Goal: Complete application form

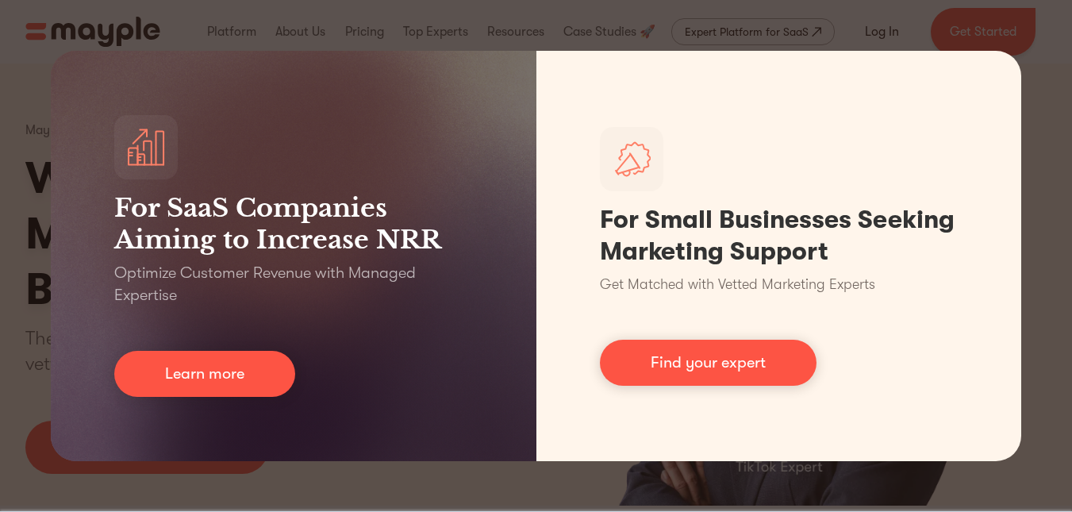
scroll to position [32, 0]
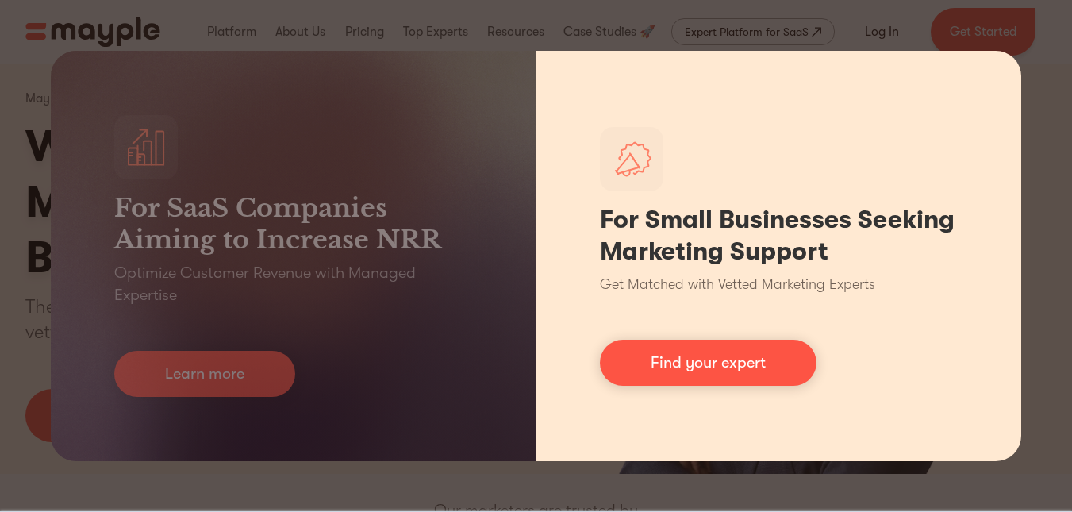
click at [670, 59] on div "For Small Businesses Seeking Marketing Support Get Matched with Vetted Marketin…" at bounding box center [779, 256] width 486 height 410
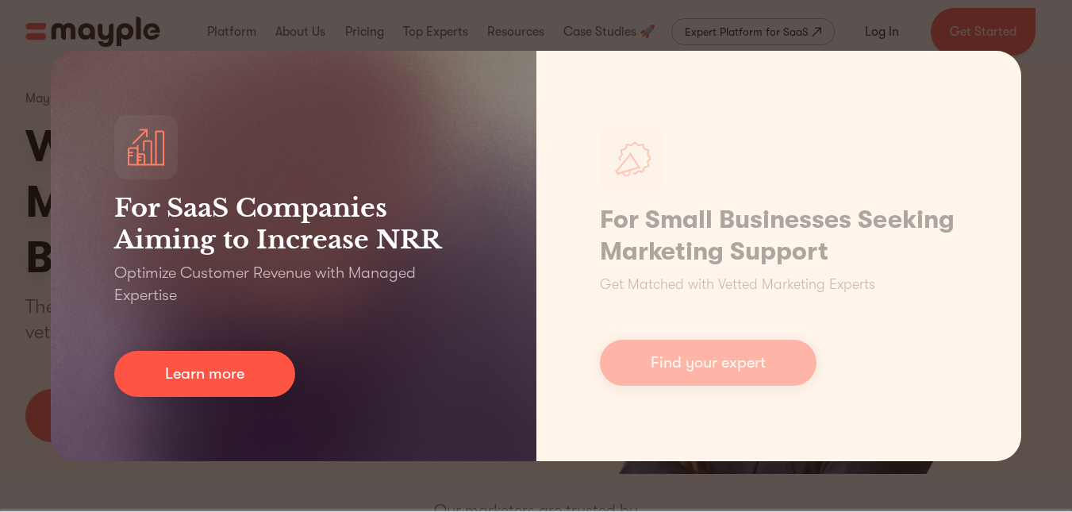
click at [314, 175] on div "For SaaS Companies Aiming to Increase NRR Optimize Customer Revenue with Manage…" at bounding box center [294, 256] width 486 height 410
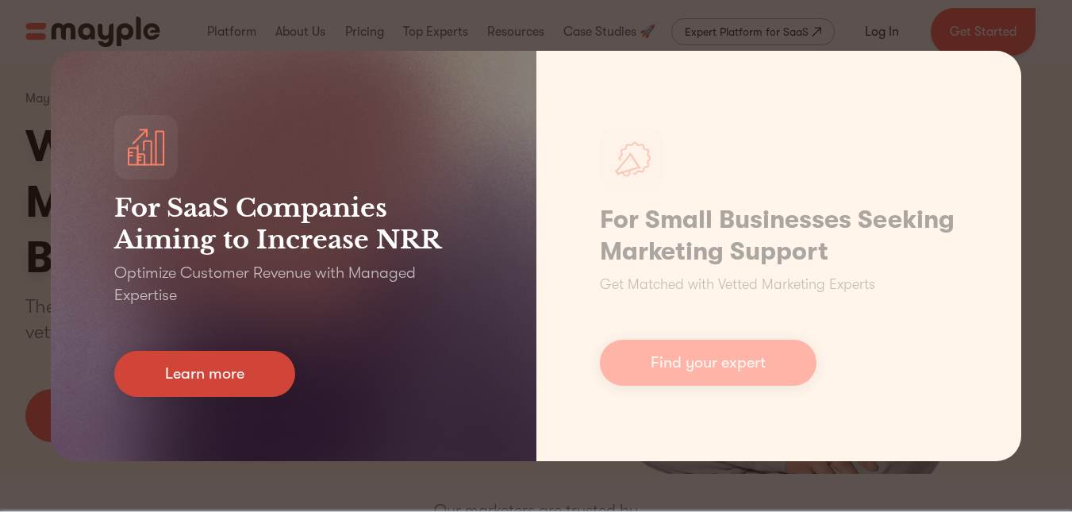
click at [190, 391] on link "Learn more" at bounding box center [204, 374] width 181 height 46
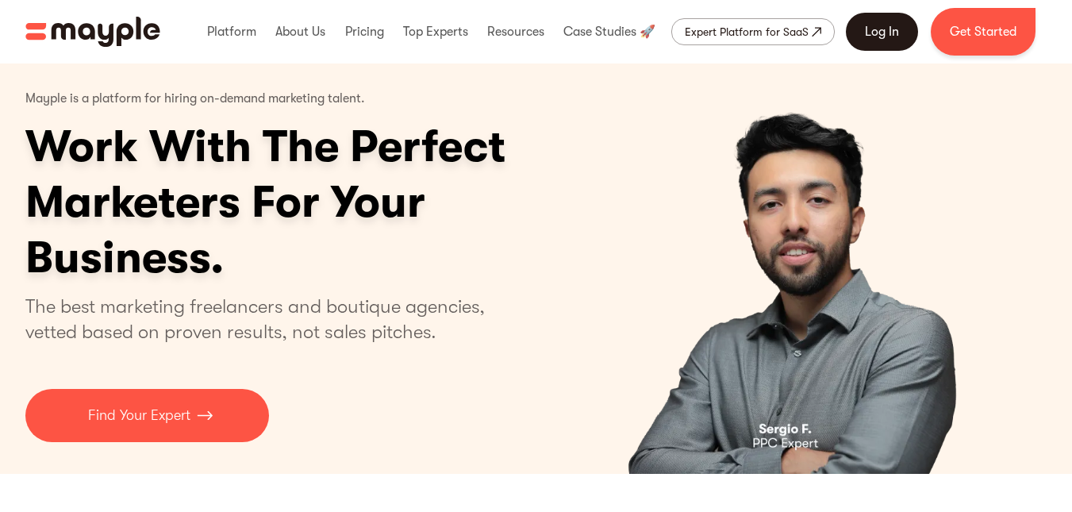
click at [886, 29] on link "Log In" at bounding box center [882, 32] width 72 height 38
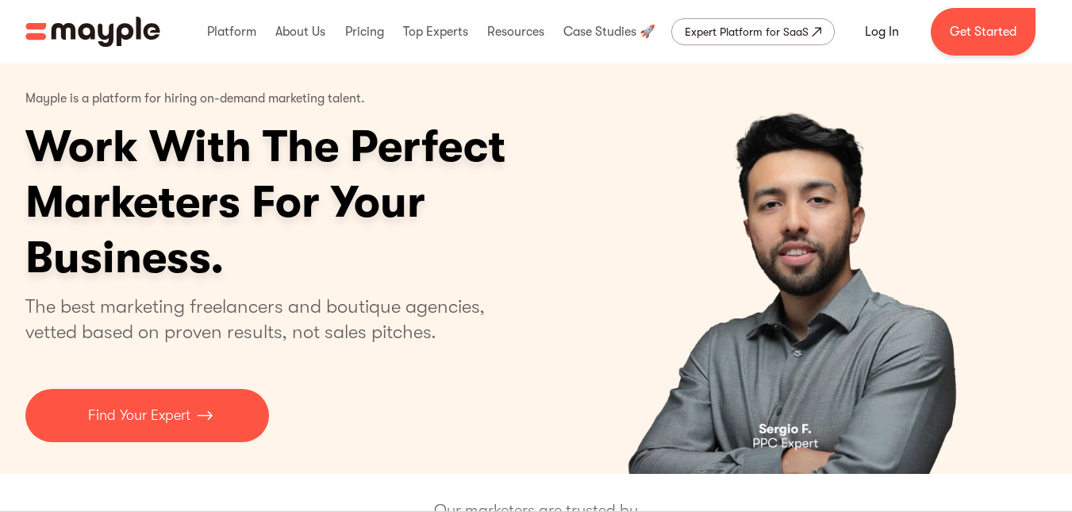
scroll to position [63, 0]
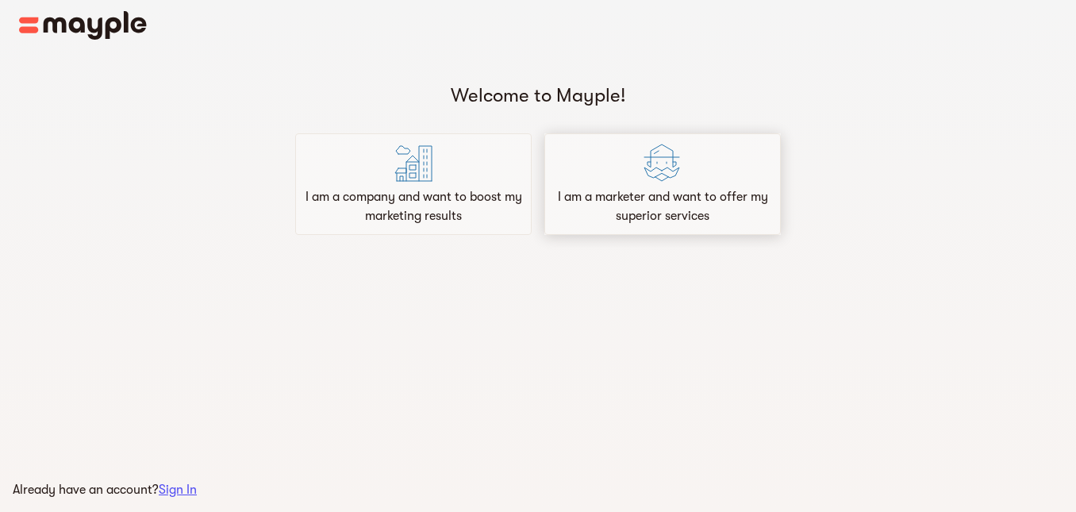
click at [592, 164] on div "I am a marketer and want to offer my superior services" at bounding box center [662, 184] width 236 height 102
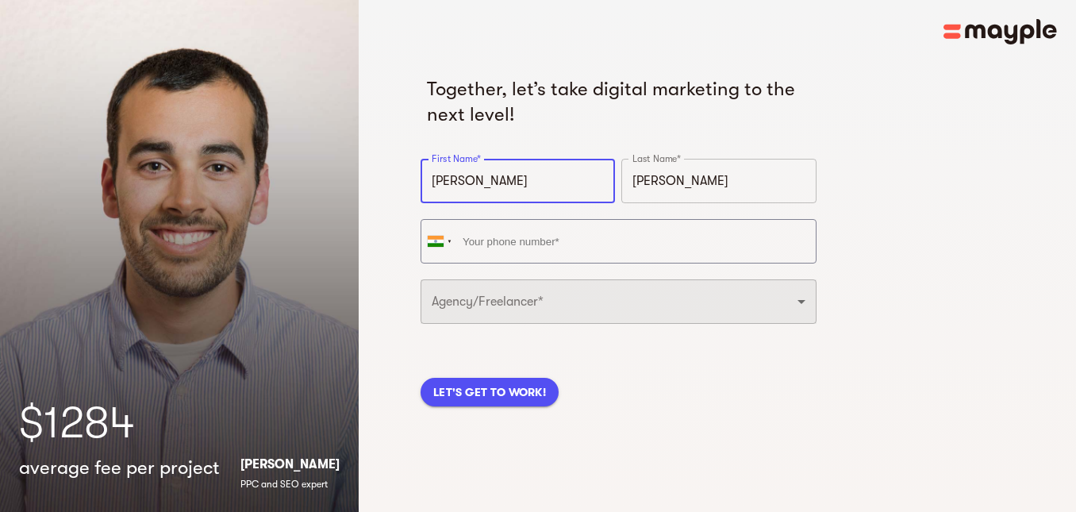
click at [464, 308] on select "Freelancer Digital Agency" at bounding box center [618, 301] width 396 height 44
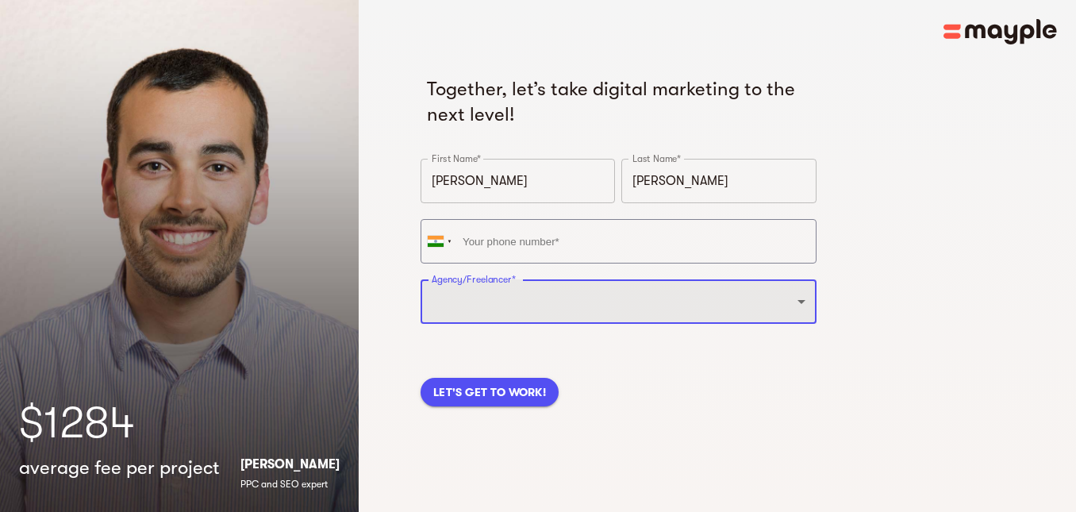
select select "FREELANCER"
click at [420, 279] on select "Freelancer Digital Agency" at bounding box center [618, 301] width 396 height 44
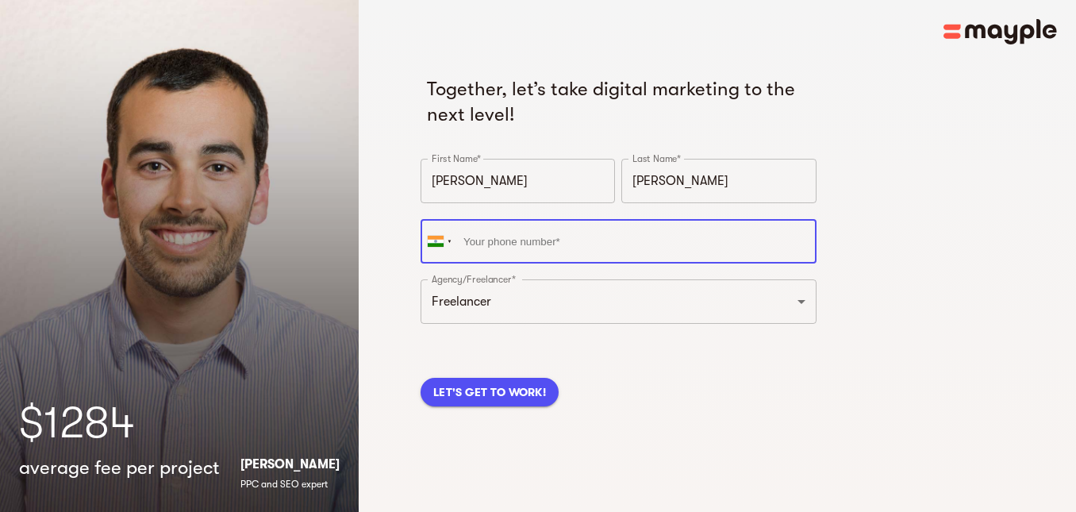
click at [511, 240] on input "tel" at bounding box center [618, 241] width 396 height 44
type input "70"
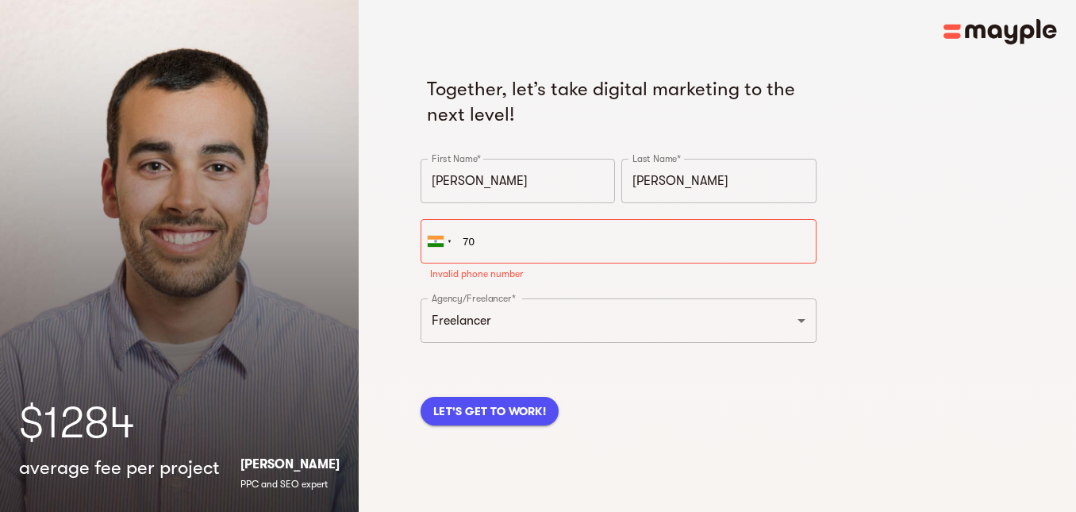
click at [490, 378] on div "LET'S GET TO WORK!" at bounding box center [618, 391] width 402 height 73
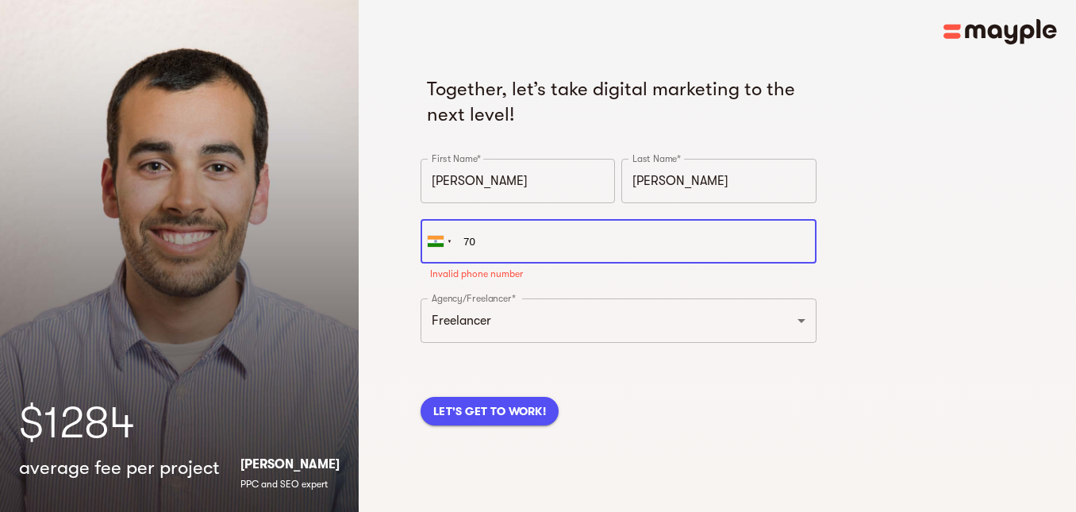
drag, startPoint x: 520, startPoint y: 256, endPoint x: 392, endPoint y: 232, distance: 129.9
click at [392, 232] on div "Together, let’s take digital marketing to the next level! First Name* Pradeepti…" at bounding box center [717, 256] width 717 height 512
paste input "24496151"
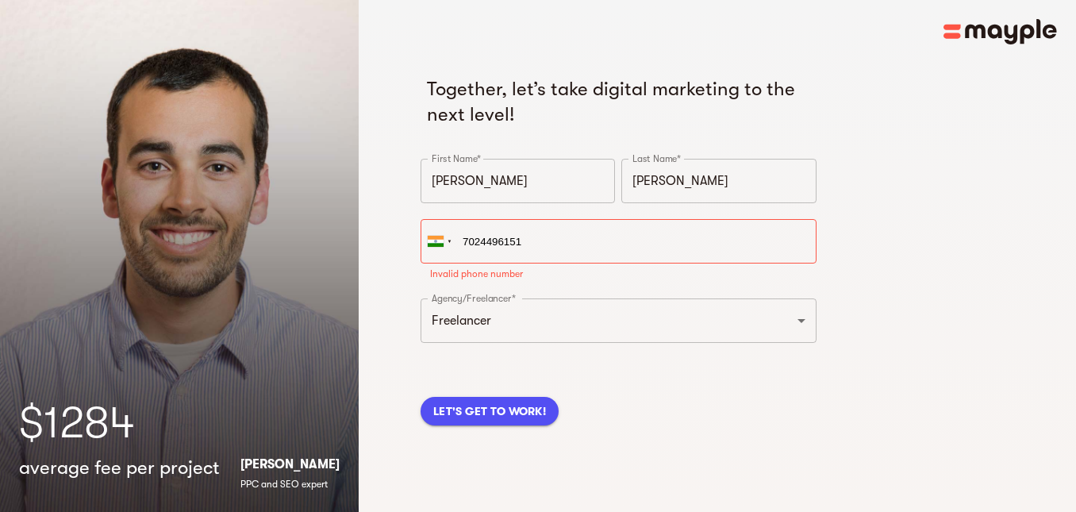
type input "+91 70244 96151"
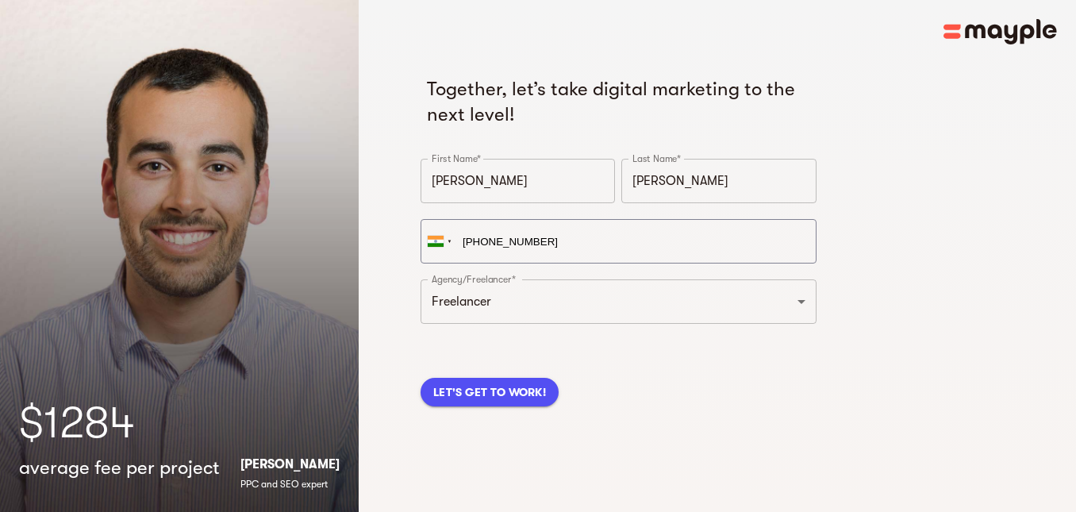
click at [486, 415] on div "Together, let’s take digital marketing to the next level! First Name* Pradeepti…" at bounding box center [717, 261] width 606 height 397
click at [485, 395] on span "LET'S GET TO WORK!" at bounding box center [489, 391] width 113 height 19
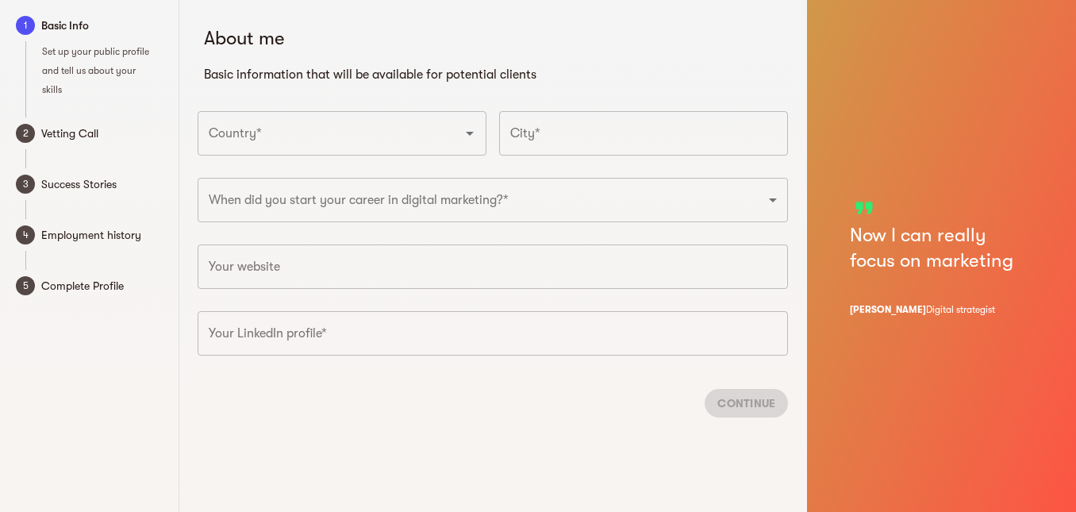
click at [428, 156] on div "Country* Country*" at bounding box center [341, 138] width 301 height 67
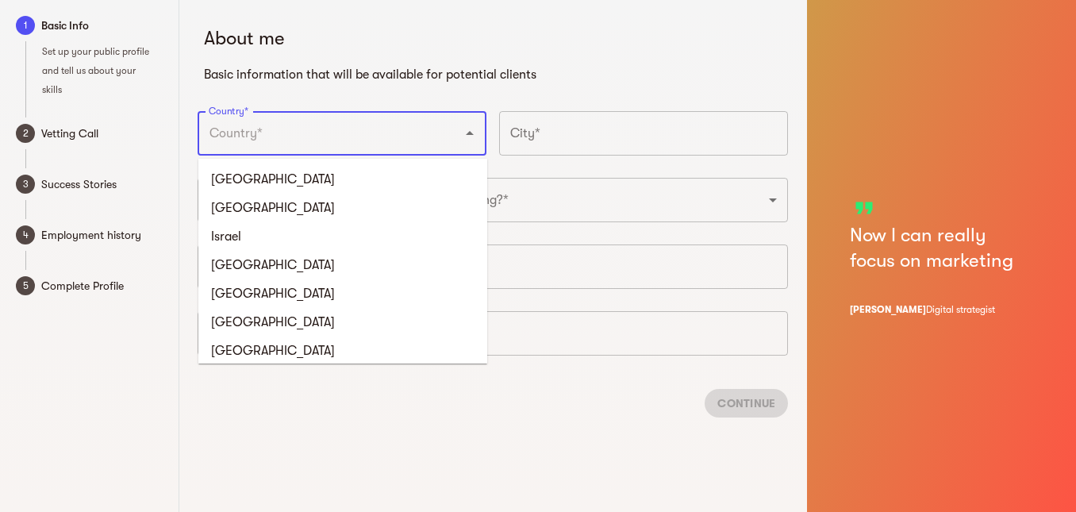
click at [413, 136] on input "Country*" at bounding box center [320, 133] width 230 height 30
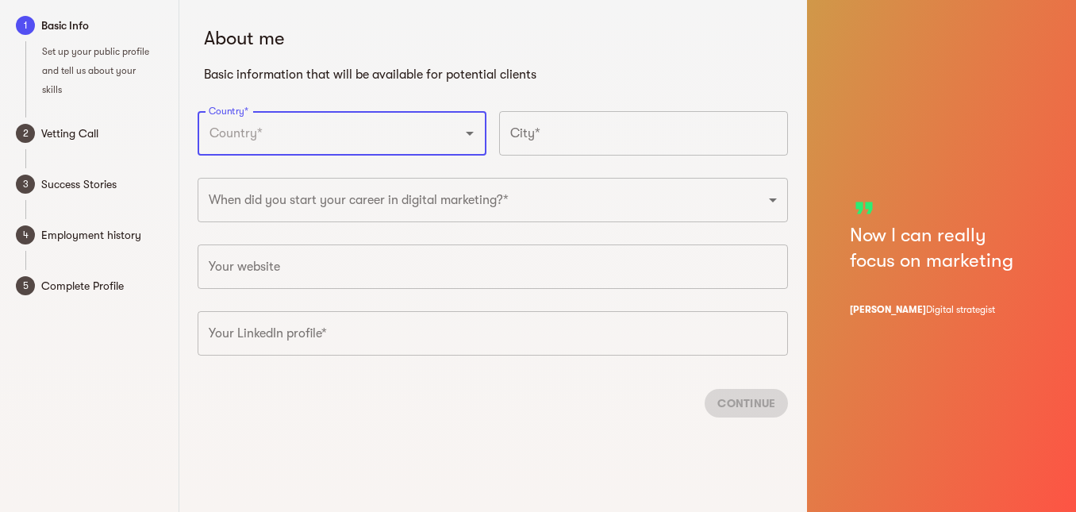
click at [413, 136] on input "Country*" at bounding box center [320, 133] width 230 height 30
type input "India"
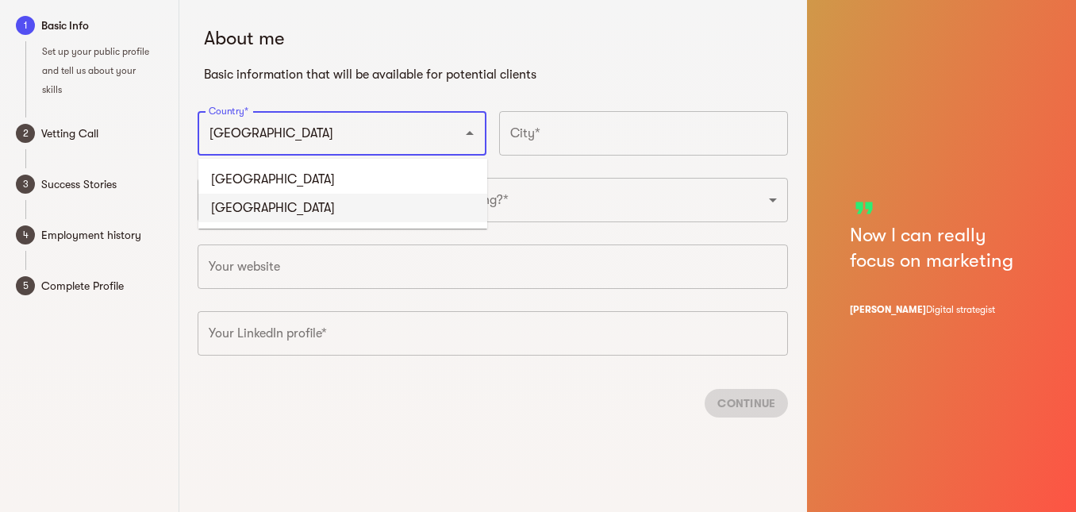
click at [239, 212] on li "India" at bounding box center [342, 208] width 289 height 29
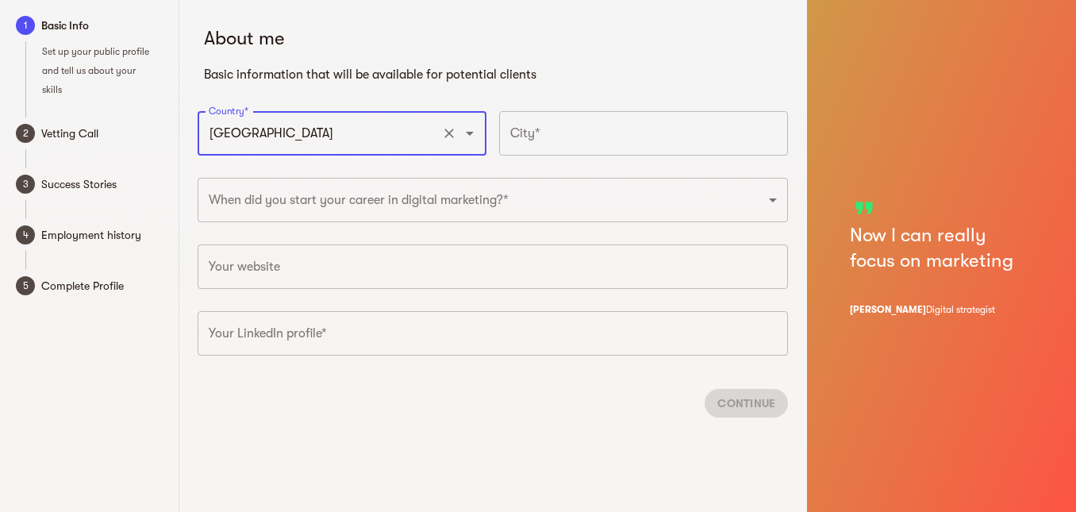
click at [590, 135] on input "text" at bounding box center [643, 133] width 289 height 44
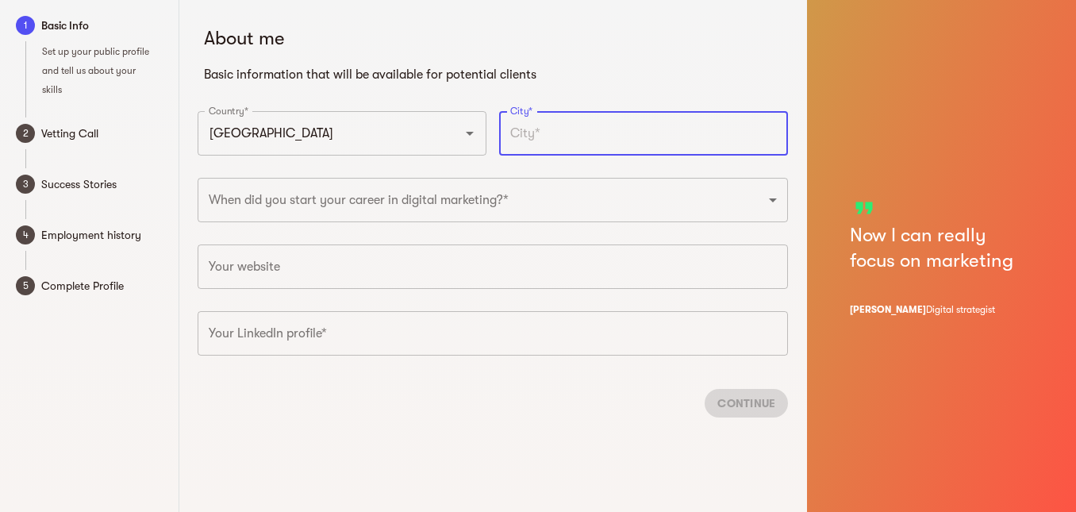
type input "n"
type input "bhopal"
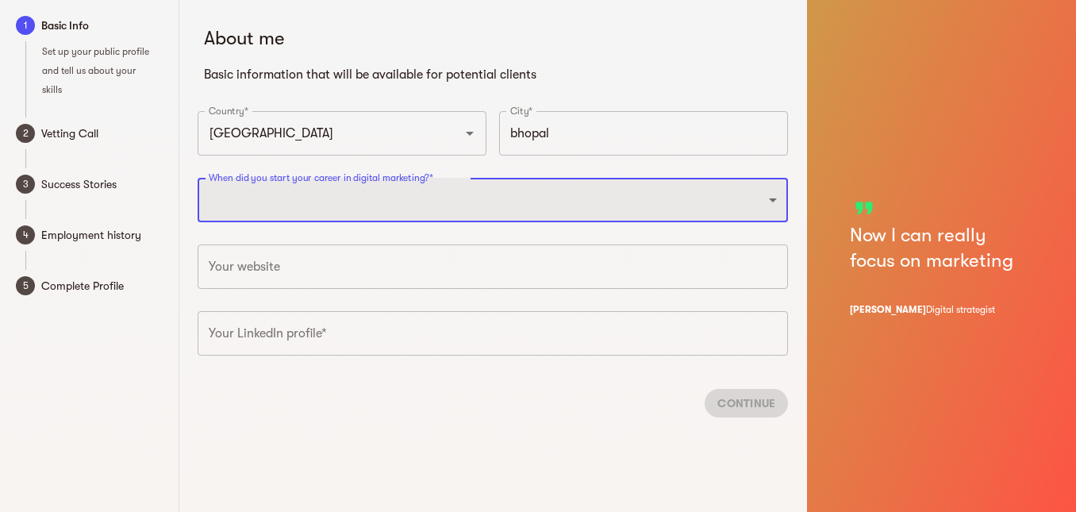
click at [384, 194] on select "2025 2024 2023 2022 2021 2020 2019 2018 2017 2016 2015 2014 2013 2012 2011 2010…" at bounding box center [493, 200] width 590 height 44
click at [244, 193] on select "2025 2024 2023 2022 2021 2020 2019 2018 2017 2016 2015 2014 2013 2012 2011 2010…" at bounding box center [493, 200] width 590 height 44
click at [198, 178] on select "2025 2024 2023 2022 2021 2020 2019 2018 2017 2016 2015 2014 2013 2012 2011 2010…" at bounding box center [493, 200] width 590 height 44
click at [254, 197] on select "2025 2024 2023 2022 2021 2020 2019 2018 2017 2016 2015 2014 2013 2012 2011 2010…" at bounding box center [493, 200] width 590 height 44
select select "2020"
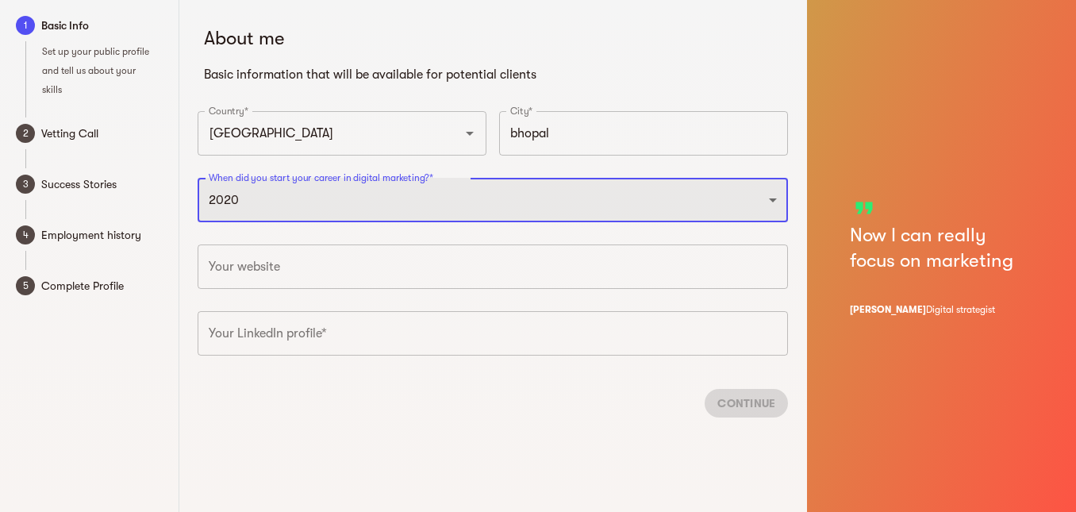
click at [198, 178] on select "2025 2024 2023 2022 2021 2020 2019 2018 2017 2016 2015 2014 2013 2012 2011 2010…" at bounding box center [493, 200] width 590 height 44
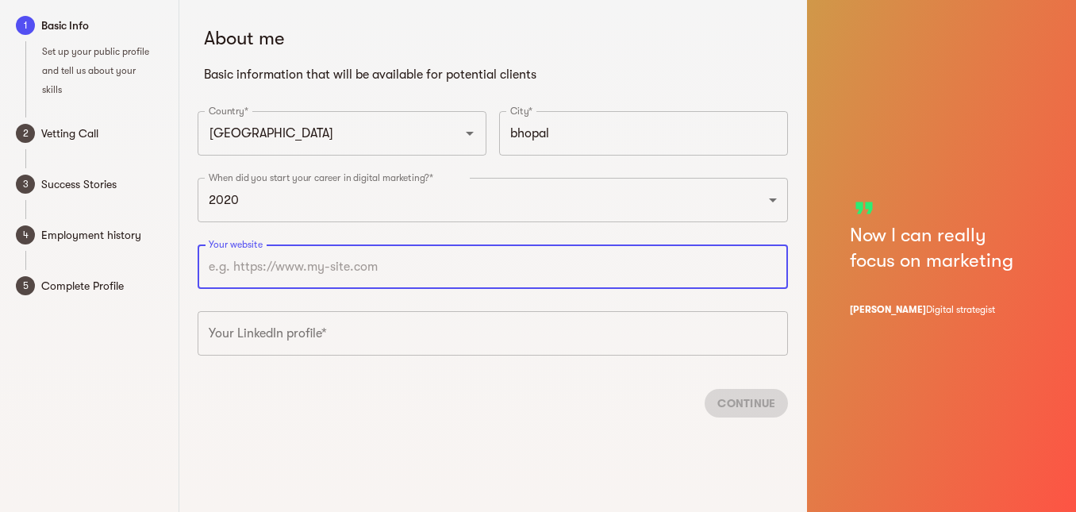
click at [288, 279] on input "text" at bounding box center [493, 266] width 590 height 44
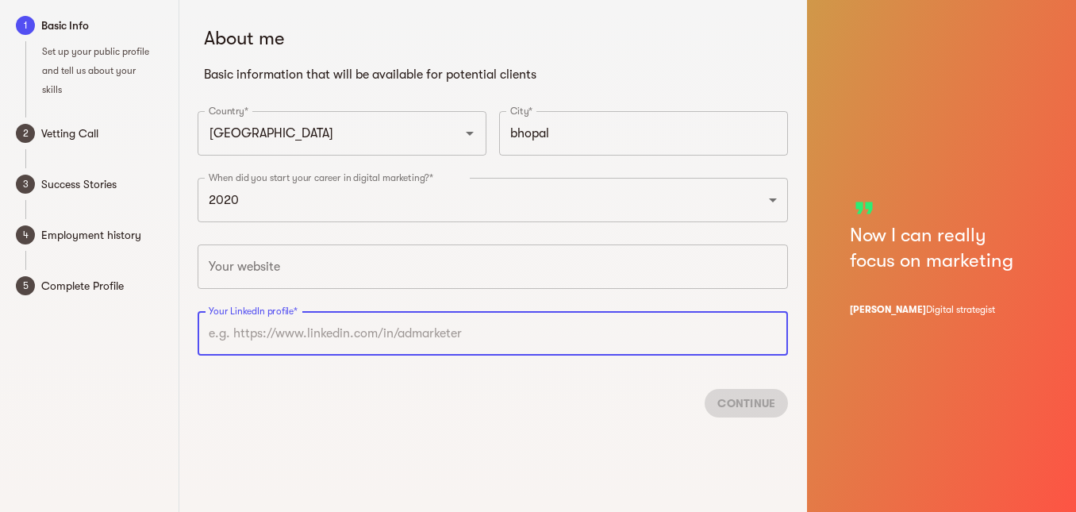
click at [298, 346] on input "text" at bounding box center [493, 333] width 590 height 44
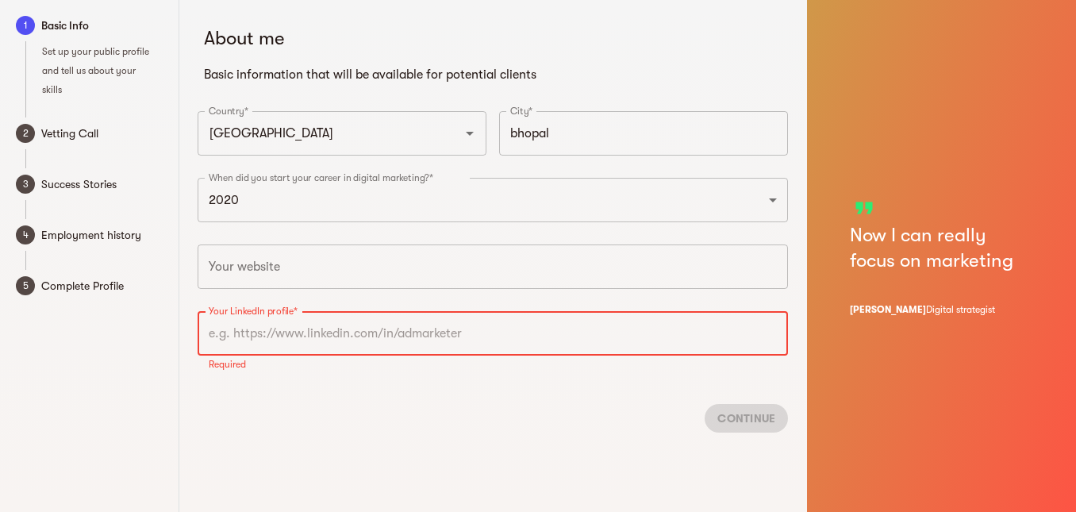
click at [278, 338] on input "text" at bounding box center [493, 333] width 590 height 44
paste input "https://www.linkedin.com/in/pradeepti-gangrade/"
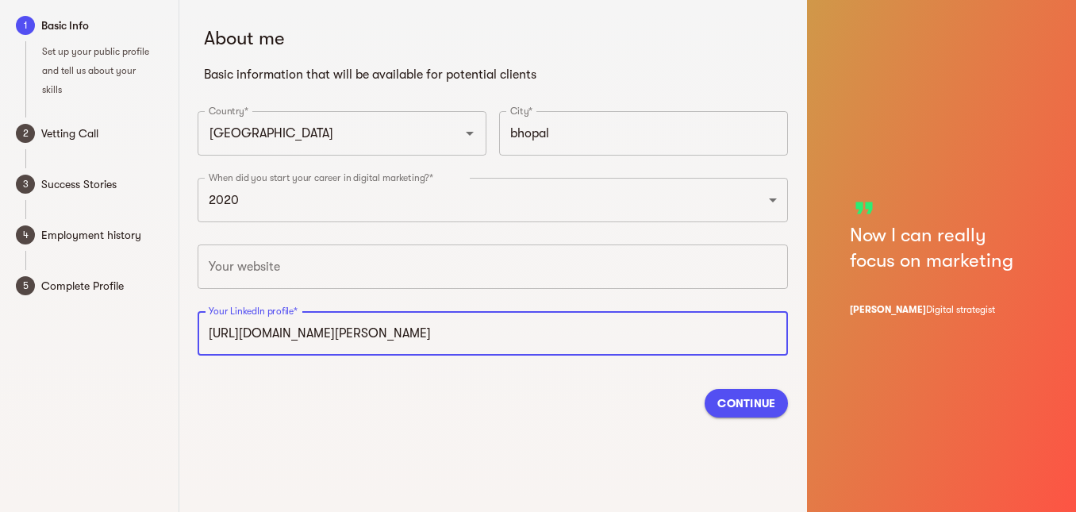
type input "https://www.linkedin.com/in/pradeepti-gangrade"
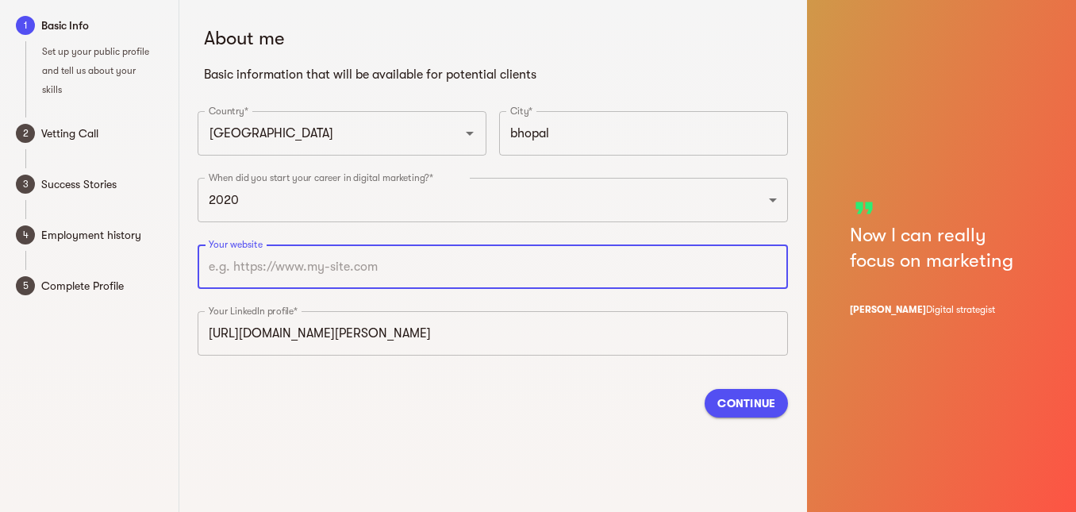
click at [259, 255] on input "text" at bounding box center [493, 266] width 590 height 44
paste input "https://www.linkedin.com/in/pradeepti-gangrade/"
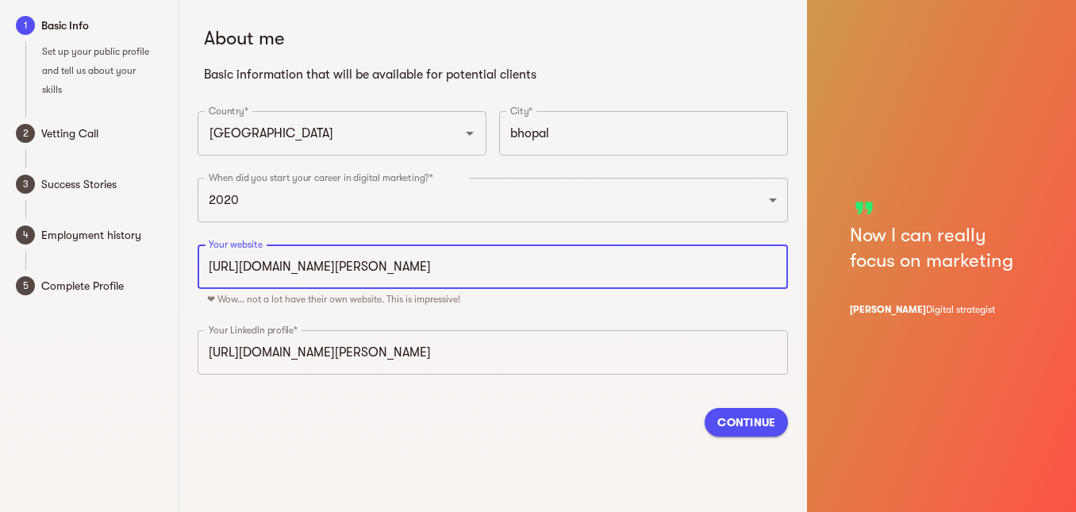
type input "https://www.linkedin.com/in/pradeepti-gangrade"
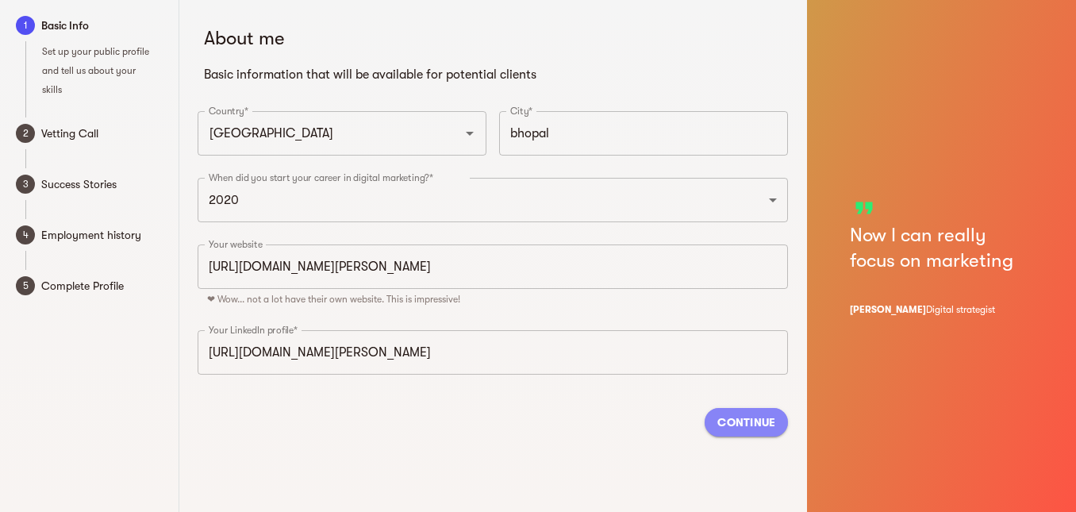
click at [717, 431] on span "Continue" at bounding box center [746, 422] width 58 height 19
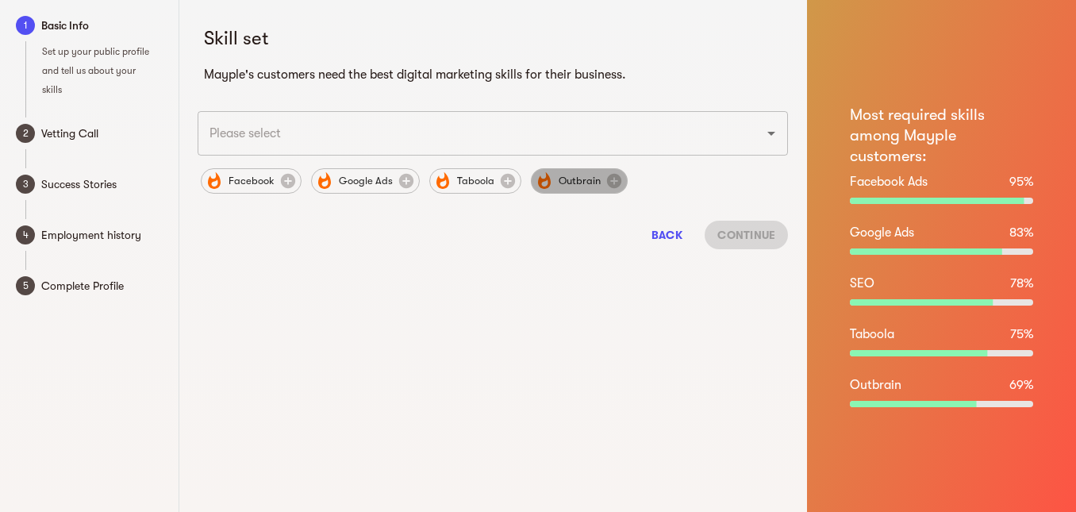
click at [574, 178] on span "Outbrain" at bounding box center [579, 180] width 61 height 19
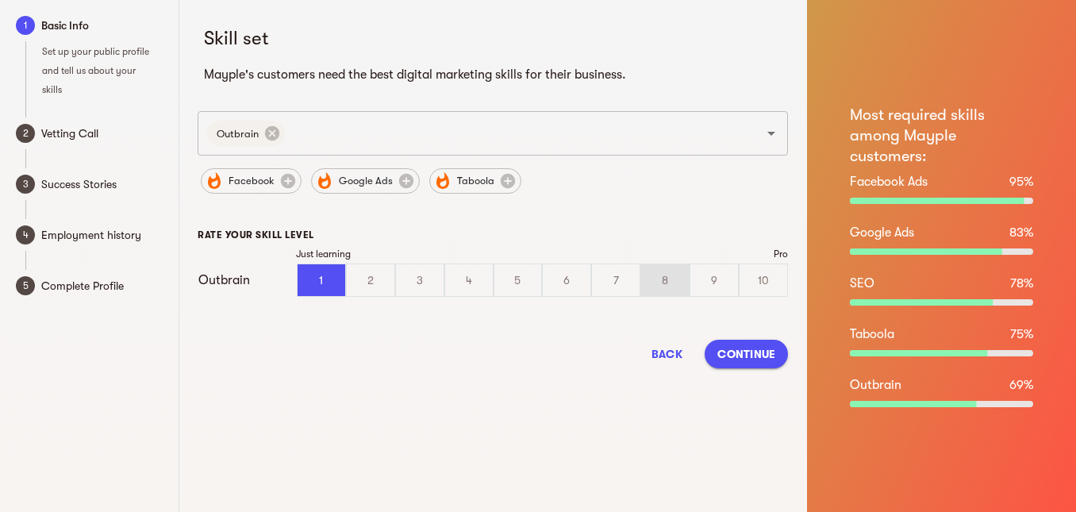
click at [660, 286] on div "8" at bounding box center [665, 280] width 48 height 32
click at [0, 0] on input "8" at bounding box center [0, 0] width 0 height 0
click at [390, 189] on span "Google Ads" at bounding box center [365, 180] width 73 height 19
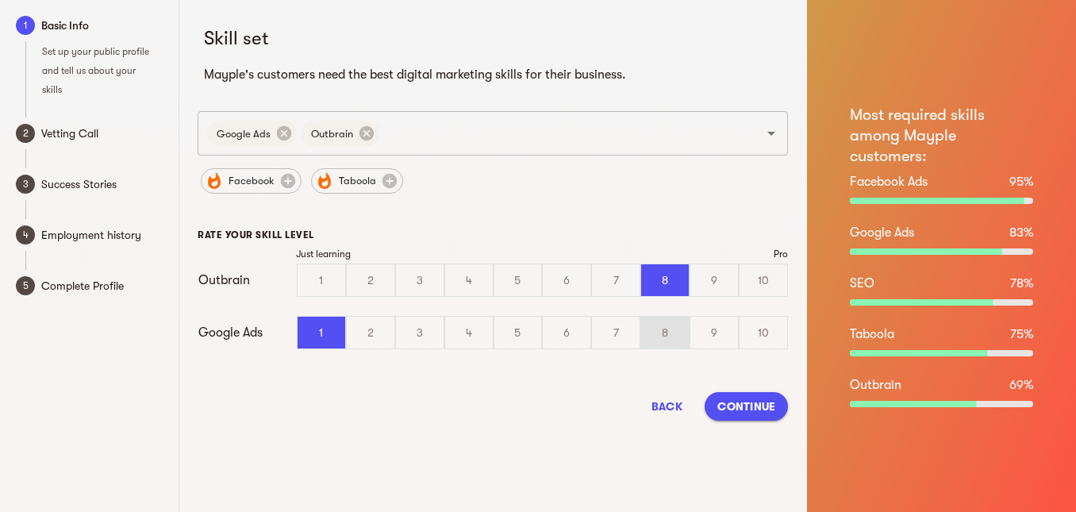
click at [666, 338] on div "8" at bounding box center [665, 333] width 48 height 32
click at [0, 0] on input "8" at bounding box center [0, 0] width 0 height 0
click at [355, 194] on div "Facebook Taboola" at bounding box center [493, 175] width 590 height 41
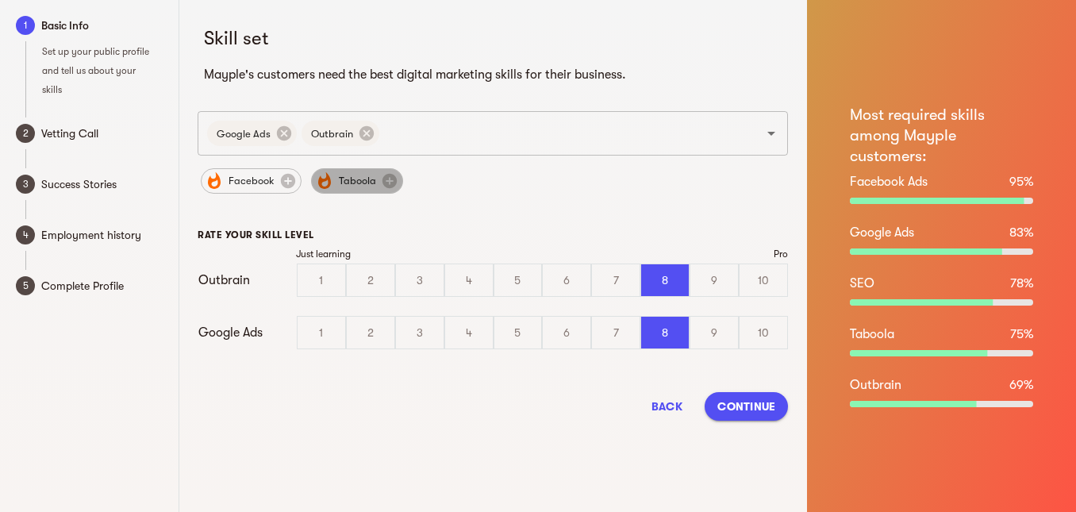
click at [353, 183] on span "Taboola" at bounding box center [357, 180] width 56 height 19
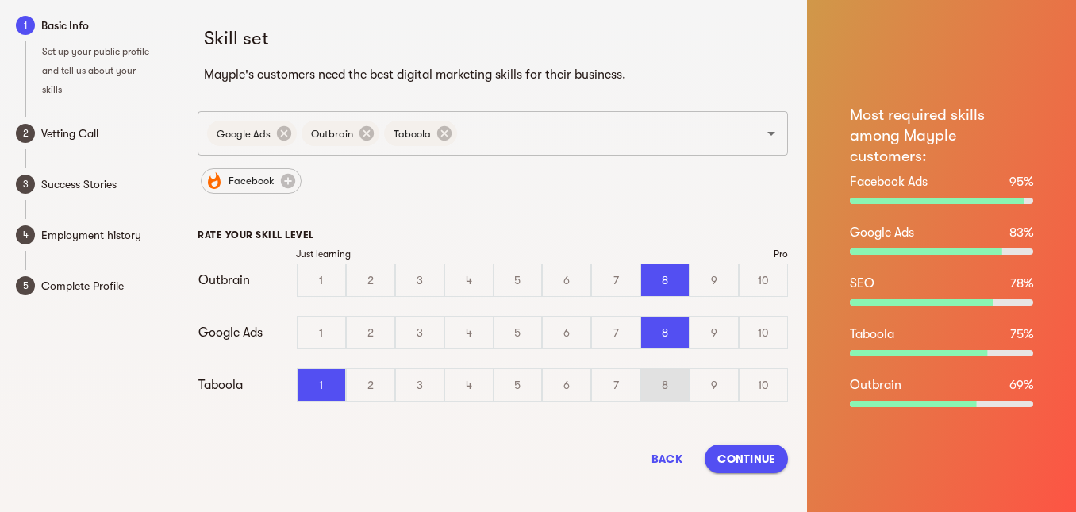
click at [655, 390] on div "8" at bounding box center [665, 385] width 48 height 32
click at [0, 0] on input "8" at bounding box center [0, 0] width 0 height 0
click at [247, 174] on span "Facebook" at bounding box center [251, 180] width 65 height 19
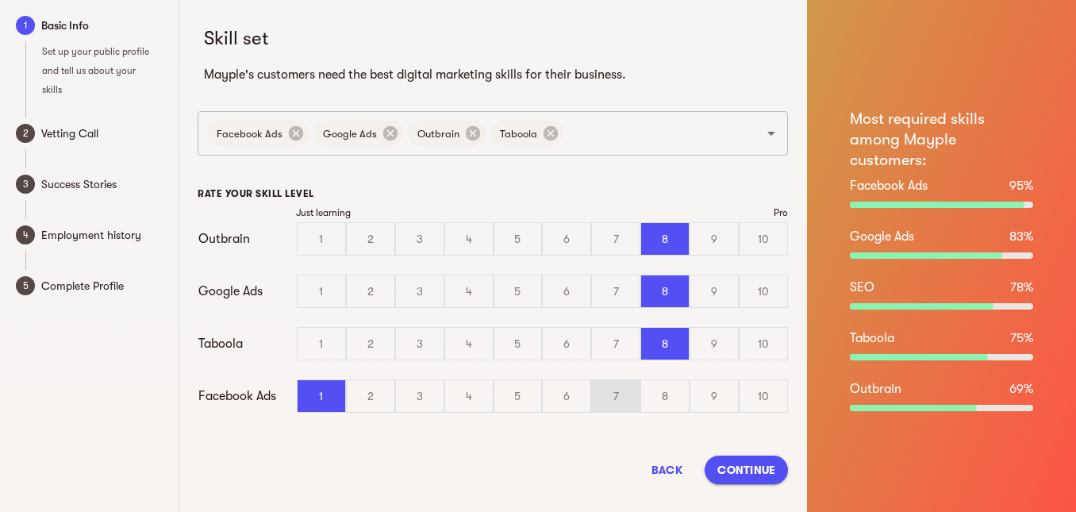
click at [629, 397] on div "7" at bounding box center [616, 396] width 48 height 32
click at [0, 0] on input "7" at bounding box center [0, 0] width 0 height 0
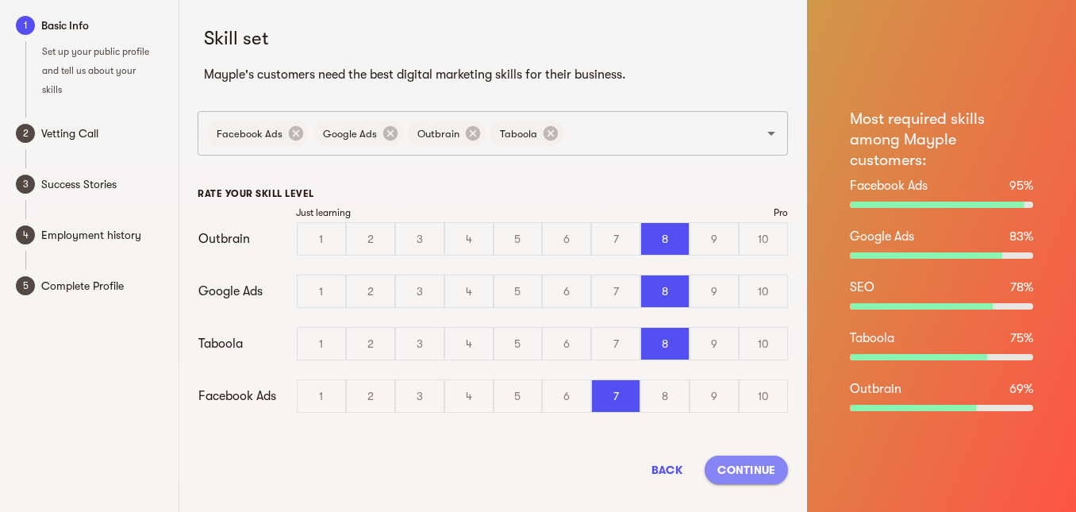
click at [751, 465] on span "Continue" at bounding box center [746, 469] width 58 height 19
